Goal: Task Accomplishment & Management: Manage account settings

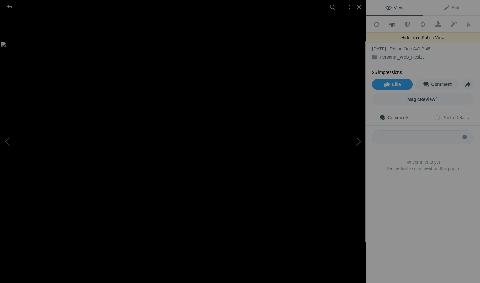
click at [393, 24] on span at bounding box center [393, 24] width 16 height 6
click at [392, 24] on span at bounding box center [393, 24] width 16 height 6
click at [453, 8] on span "Edit" at bounding box center [452, 7] width 16 height 5
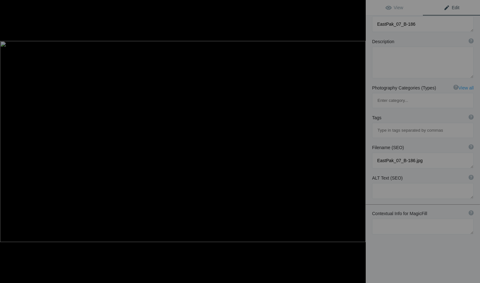
scroll to position [48, 0]
click at [402, 8] on span "View" at bounding box center [395, 7] width 18 height 5
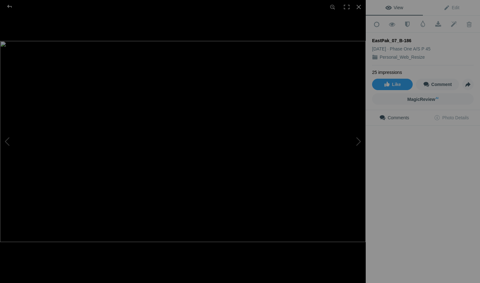
scroll to position [0, 0]
click at [8, 5] on div at bounding box center [9, 6] width 23 height 13
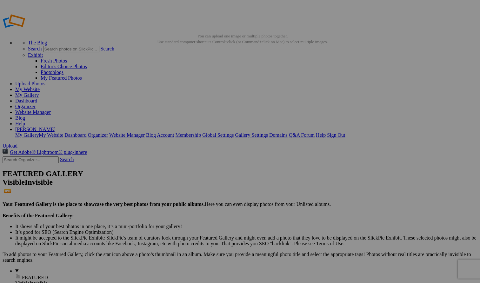
click at [22, 275] on span "FEATURED" at bounding box center [35, 277] width 26 height 5
click at [51, 110] on link "Website Manager" at bounding box center [33, 112] width 36 height 5
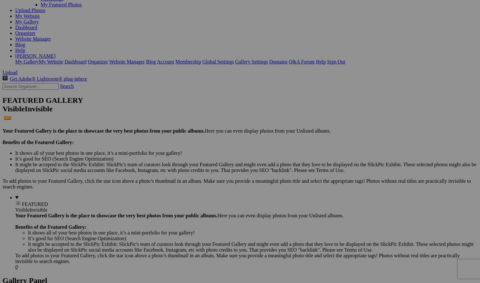
scroll to position [82, 0]
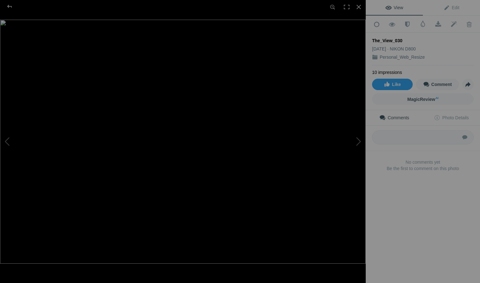
click at [414, 56] on link "Personal_Web_Resize" at bounding box center [402, 57] width 45 height 5
click at [396, 38] on div "The_View_030" at bounding box center [423, 40] width 102 height 6
click at [454, 10] on span "Edit" at bounding box center [452, 7] width 16 height 5
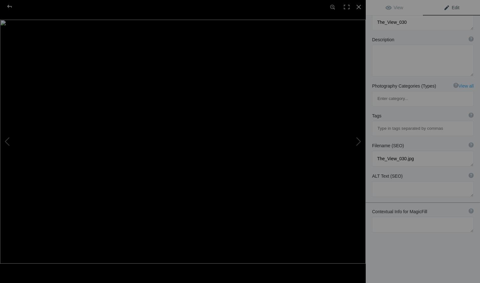
scroll to position [48, 0]
click at [10, 5] on div at bounding box center [9, 6] width 23 height 13
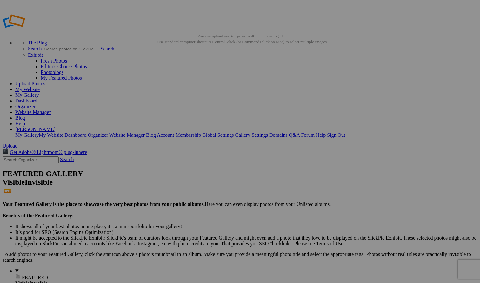
scroll to position [0, 0]
